Goal: Information Seeking & Learning: Compare options

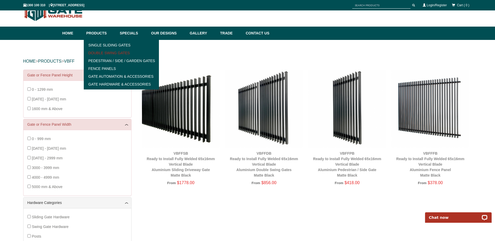
click at [104, 51] on link "Double Swing Gates" at bounding box center [121, 53] width 72 height 8
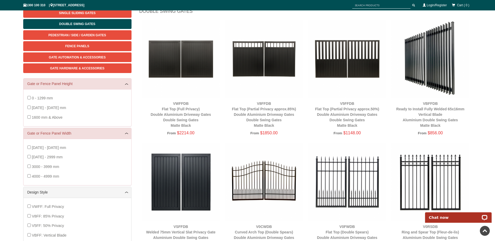
scroll to position [39, 0]
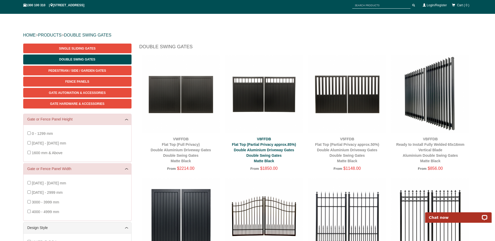
click at [271, 151] on link "V8FFDB Flat Top (Partial Privacy approx.85%) Double Aluminium Driveway Gates Do…" at bounding box center [264, 150] width 64 height 26
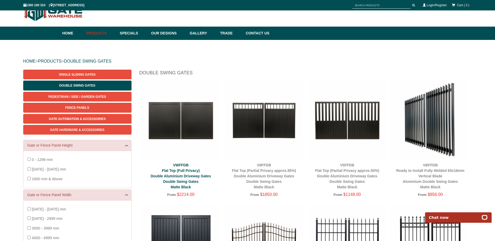
click at [184, 177] on link "VWFFDB Flat Top (Full Privacy) Double Aluminium Driveway Gates Double Swing Gat…" at bounding box center [181, 176] width 60 height 26
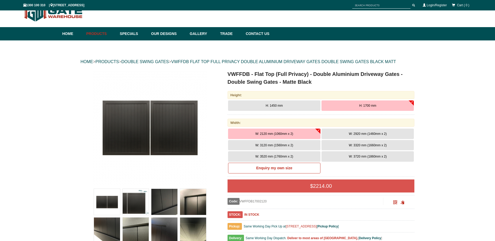
scroll to position [13, 0]
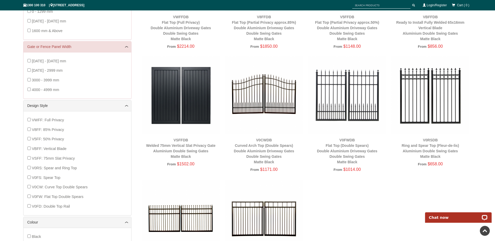
scroll to position [196, 0]
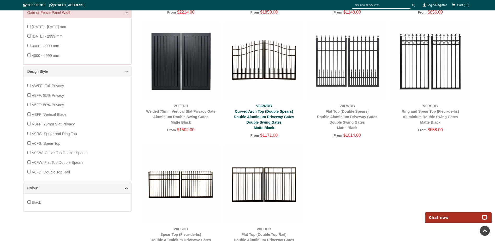
click at [280, 110] on link "V0CWDB Curved Arch Top (Double Spears) Double Aluminium Driveway Gates Double S…" at bounding box center [264, 117] width 60 height 26
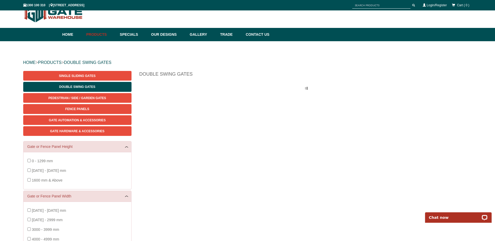
scroll to position [13, 0]
